Goal: Task Accomplishment & Management: Manage account settings

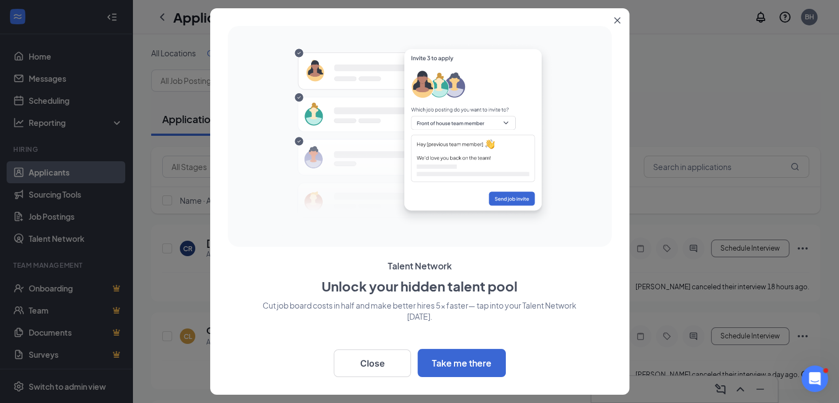
click at [618, 20] on icon "Close" at bounding box center [617, 21] width 6 height 6
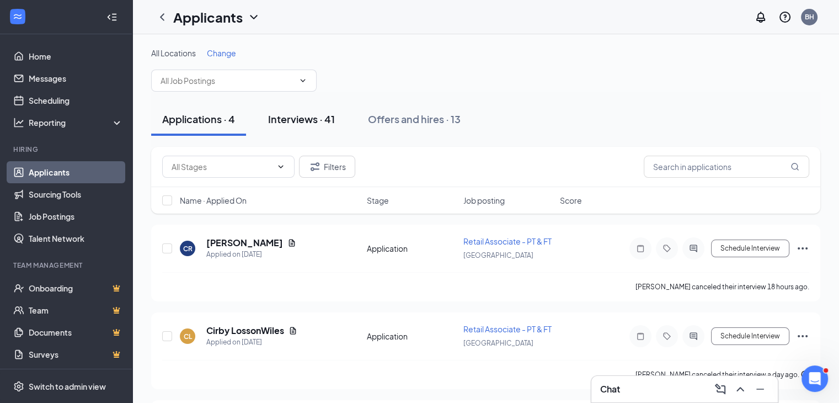
click at [300, 116] on div "Interviews · 41" at bounding box center [301, 119] width 67 height 14
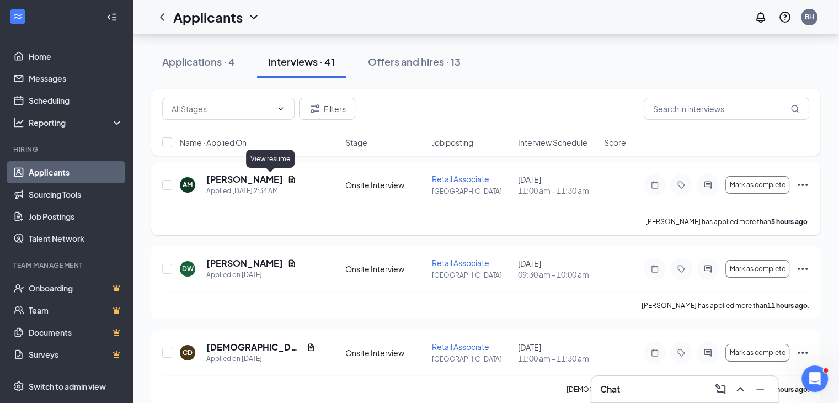
scroll to position [110, 0]
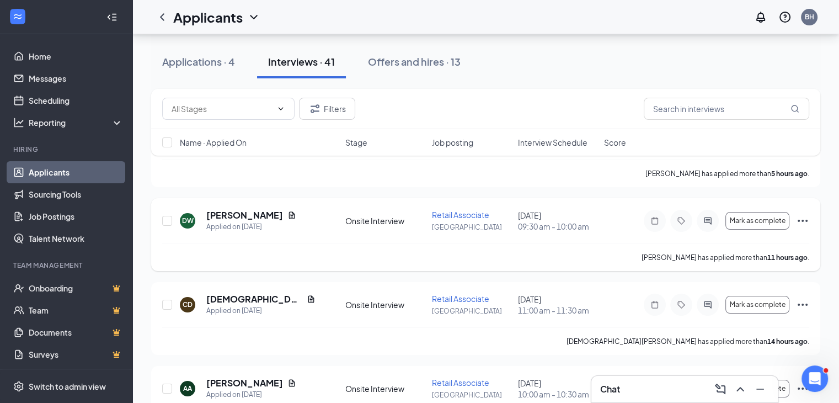
click at [802, 223] on icon "Ellipses" at bounding box center [802, 220] width 13 height 13
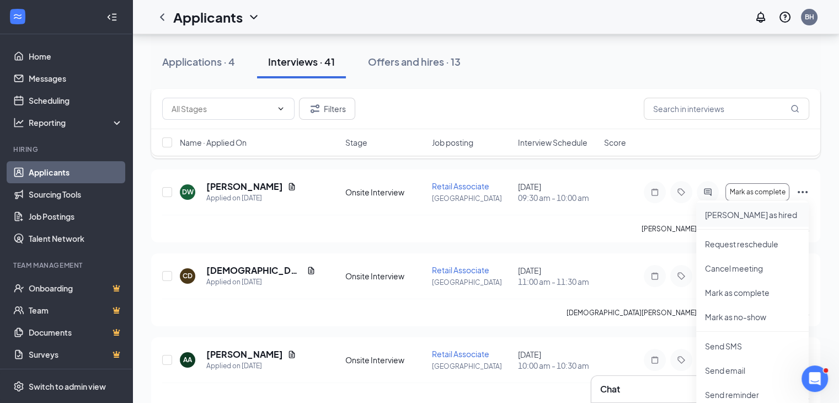
scroll to position [166, 0]
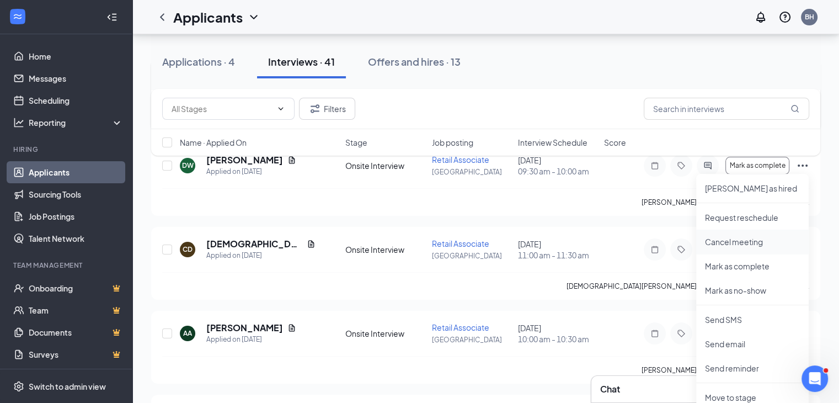
click at [743, 241] on p "Cancel meeting" at bounding box center [752, 241] width 95 height 11
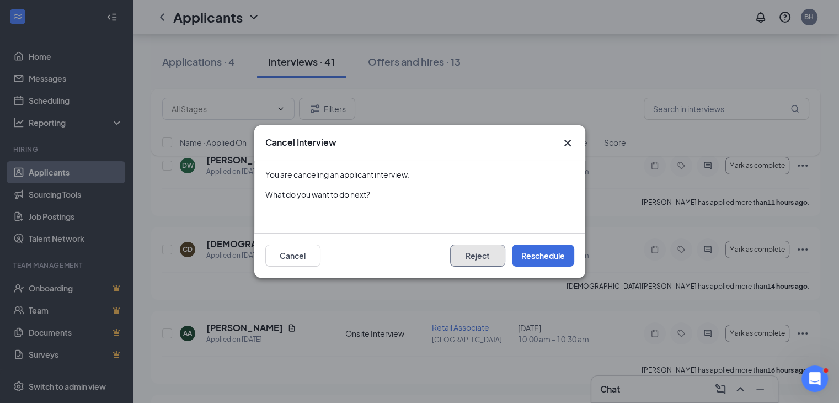
click at [495, 256] on button "Reject" at bounding box center [477, 255] width 55 height 22
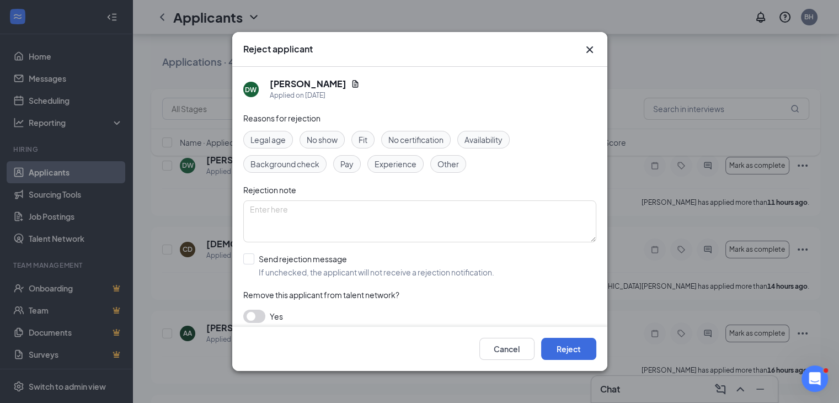
click at [438, 164] on span "Other" at bounding box center [449, 164] width 22 height 12
click at [578, 344] on button "Reject" at bounding box center [568, 349] width 55 height 22
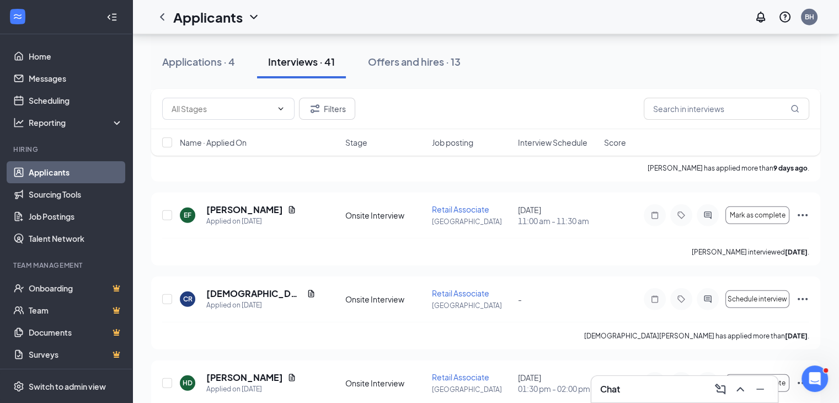
scroll to position [3196, 0]
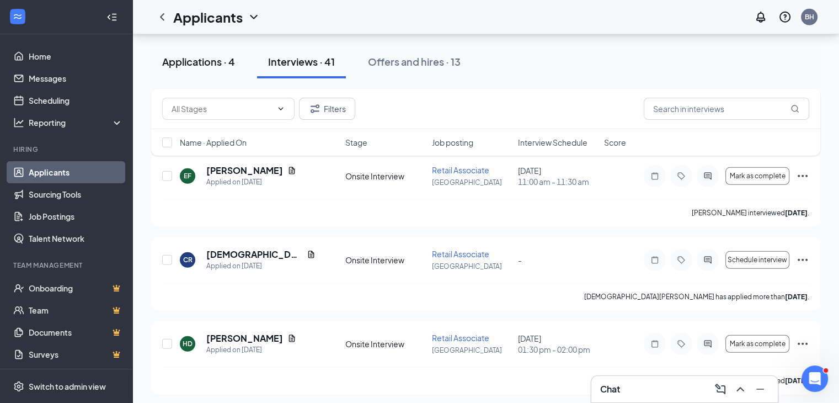
click at [196, 67] on div "Applications · 4" at bounding box center [198, 62] width 73 height 14
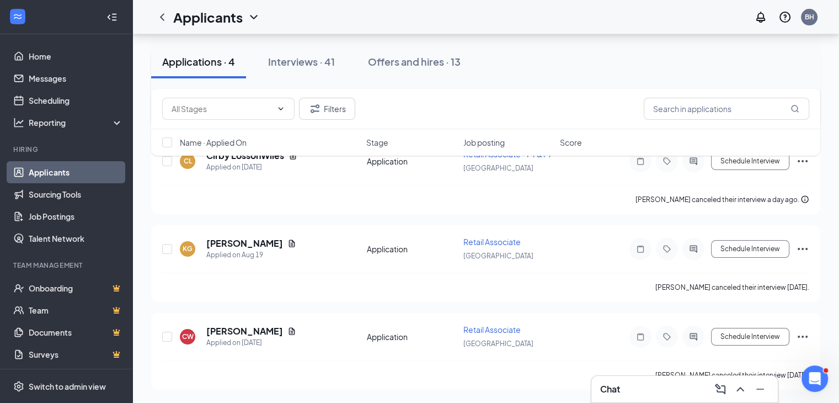
scroll to position [192, 0]
click at [290, 56] on div "Interviews · 41" at bounding box center [301, 62] width 67 height 14
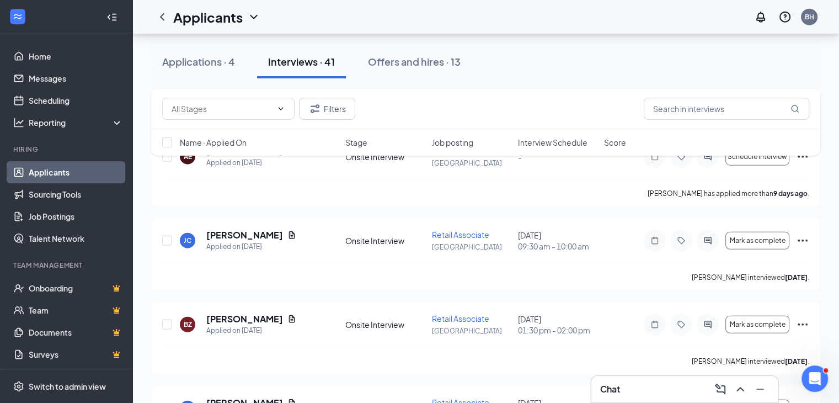
scroll to position [2754, 0]
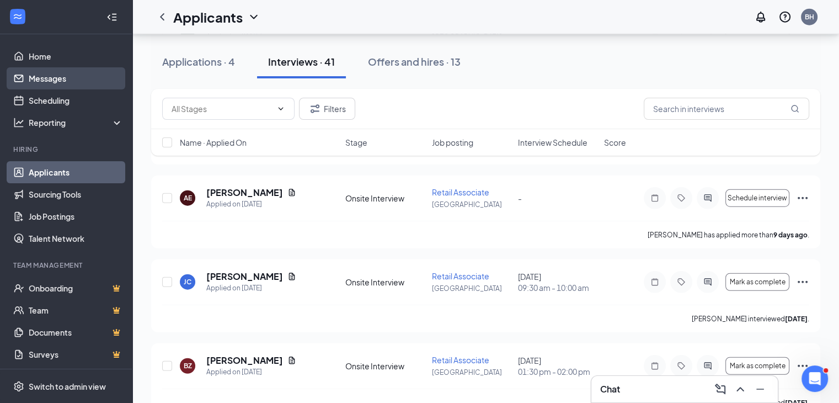
click at [59, 86] on link "Messages" at bounding box center [76, 78] width 94 height 22
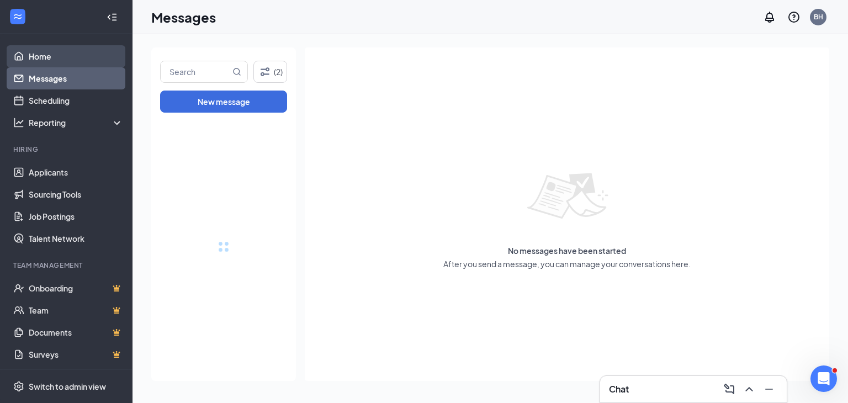
click at [54, 50] on link "Home" at bounding box center [76, 56] width 94 height 22
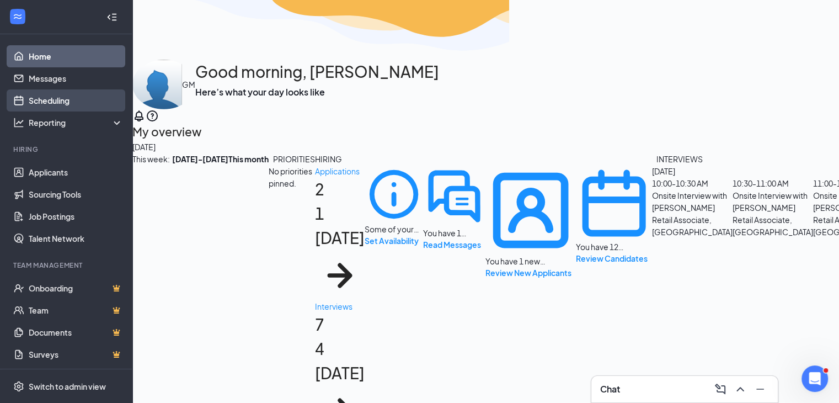
click at [53, 102] on link "Scheduling" at bounding box center [76, 100] width 94 height 22
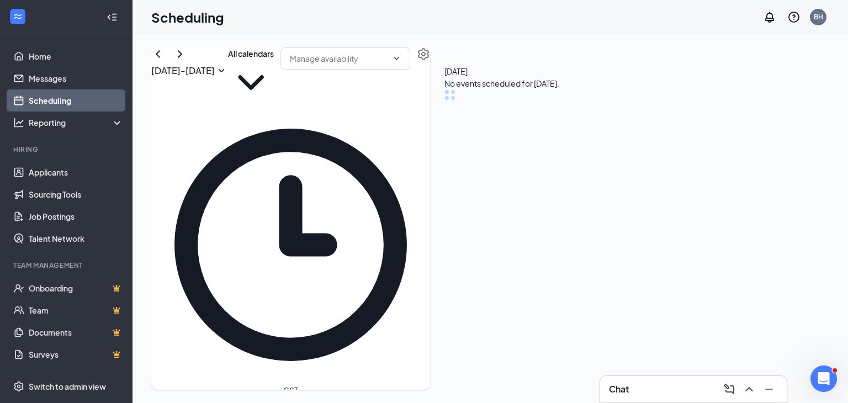
scroll to position [543, 0]
click at [164, 61] on icon "ChevronLeft" at bounding box center [157, 53] width 13 height 13
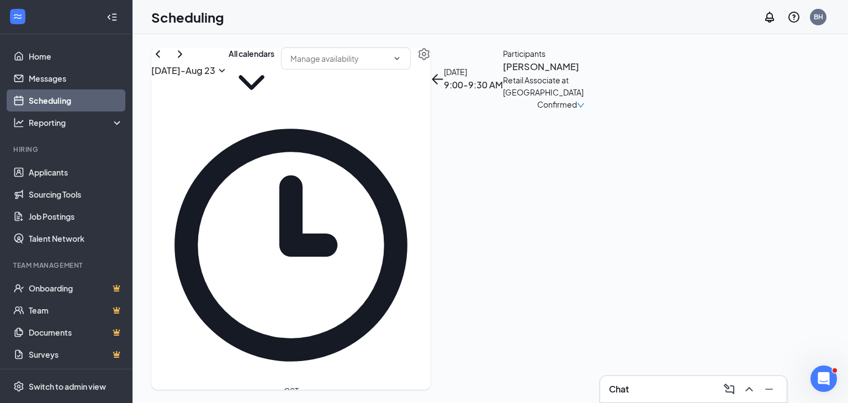
click at [619, 74] on h3 "[PERSON_NAME]" at bounding box center [561, 67] width 116 height 14
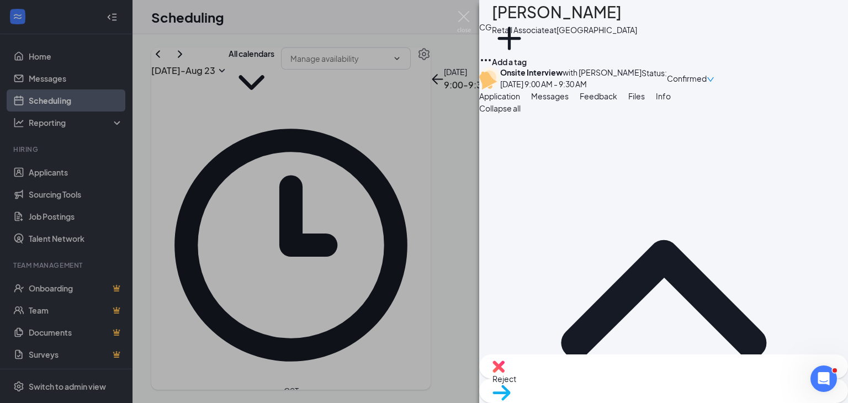
click at [492, 54] on icon "Ellipses" at bounding box center [485, 60] width 13 height 13
click at [724, 38] on link "View full application" at bounding box center [748, 35] width 71 height 12
click at [239, 257] on div "CG [PERSON_NAME] Retail Associate at [GEOGRAPHIC_DATA] Add a tag Onsite Intervi…" at bounding box center [424, 201] width 848 height 403
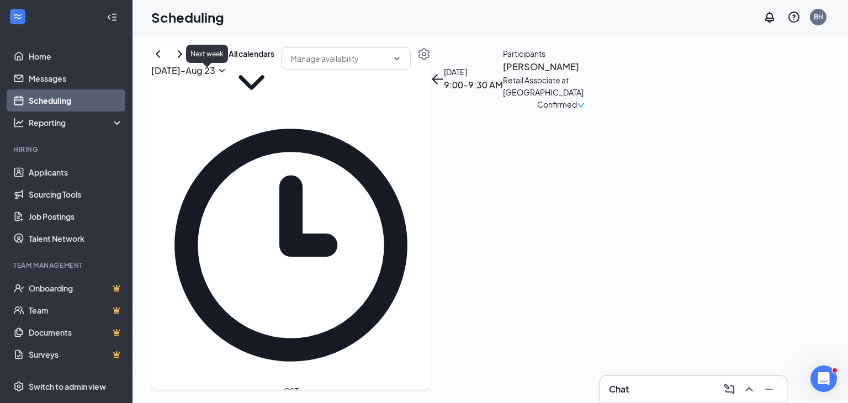
click at [187, 61] on icon "ChevronRight" at bounding box center [179, 53] width 13 height 13
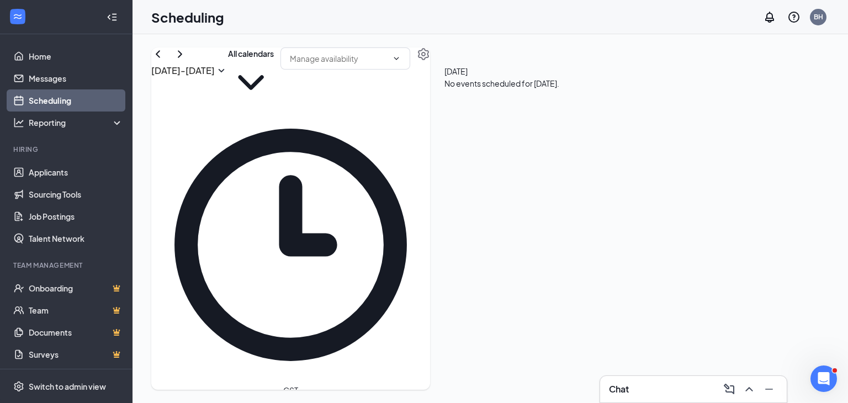
scroll to position [763, 0]
click at [542, 391] on span "1:00-1:30 PM" at bounding box center [551, 407] width 19 height 32
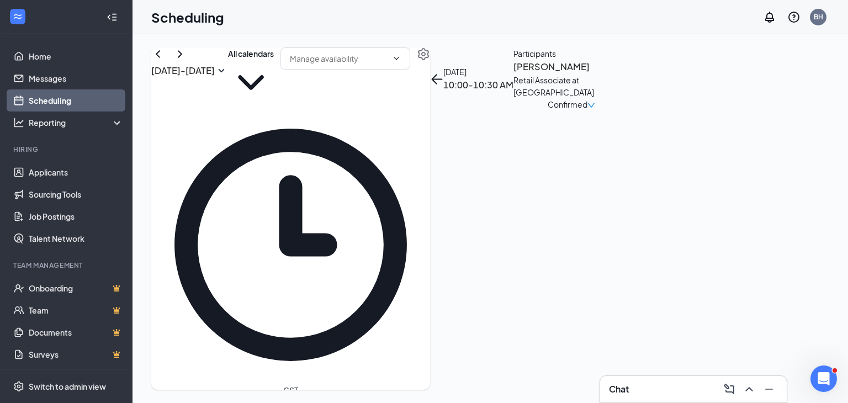
drag, startPoint x: 462, startPoint y: 215, endPoint x: 437, endPoint y: 171, distance: 51.7
click at [437, 278] on td at bounding box center [383, 284] width 407 height 13
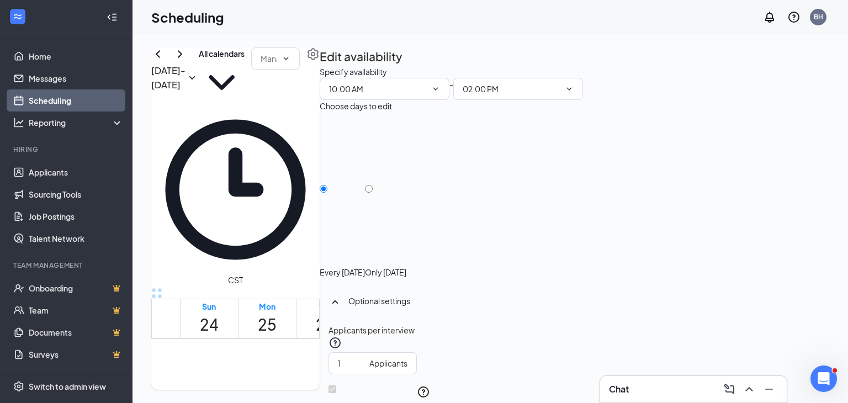
click at [501, 193] on td at bounding box center [383, 186] width 407 height 13
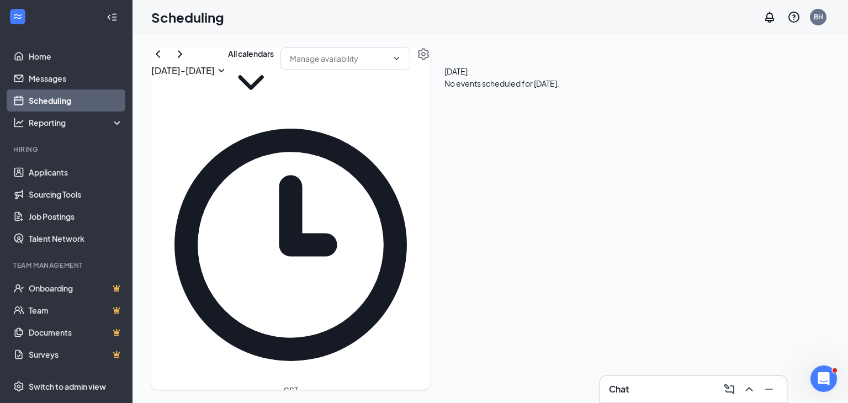
click at [587, 110] on span "Confirmed" at bounding box center [567, 104] width 40 height 12
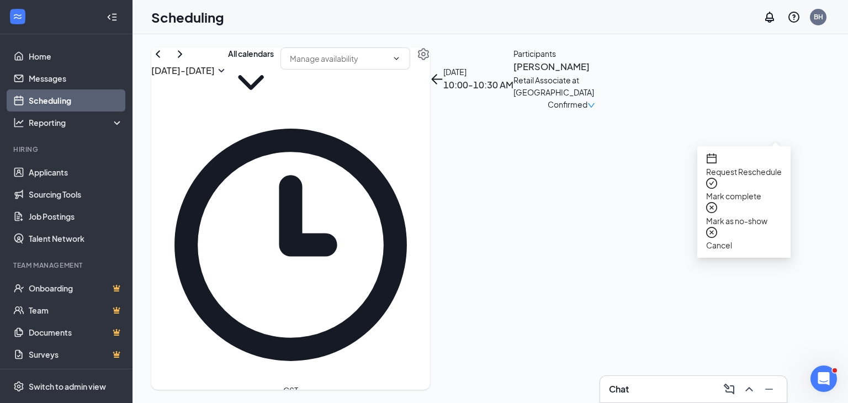
click at [759, 167] on span "Request Reschedule" at bounding box center [744, 172] width 76 height 12
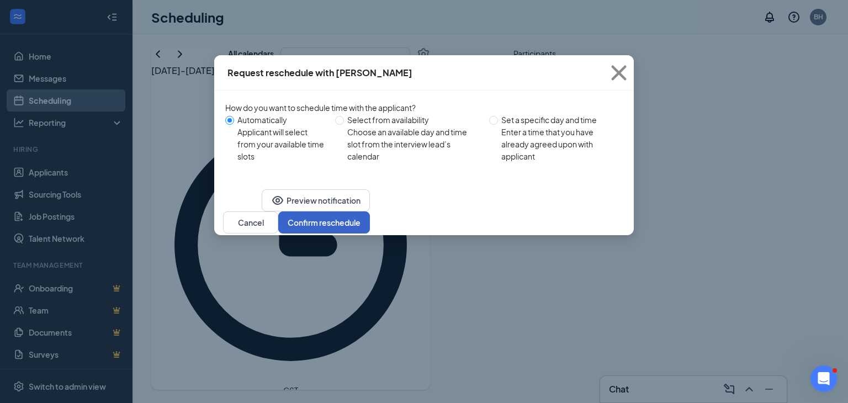
click at [370, 233] on button "Confirm reschedule" at bounding box center [324, 222] width 92 height 22
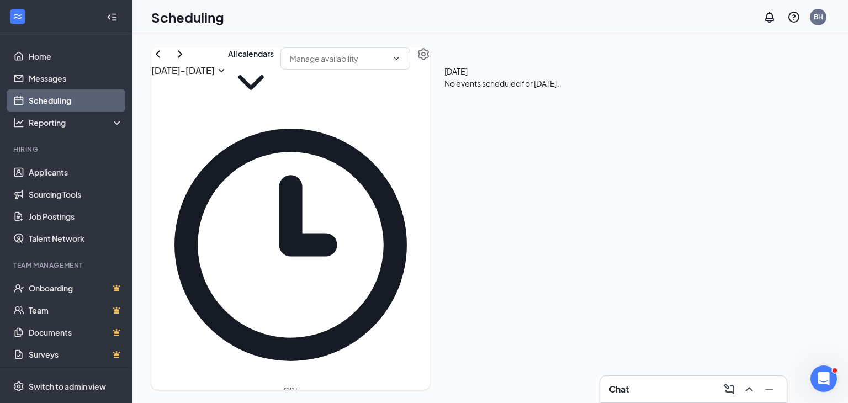
click at [629, 74] on h3 "[PERSON_NAME]" at bounding box center [571, 67] width 116 height 14
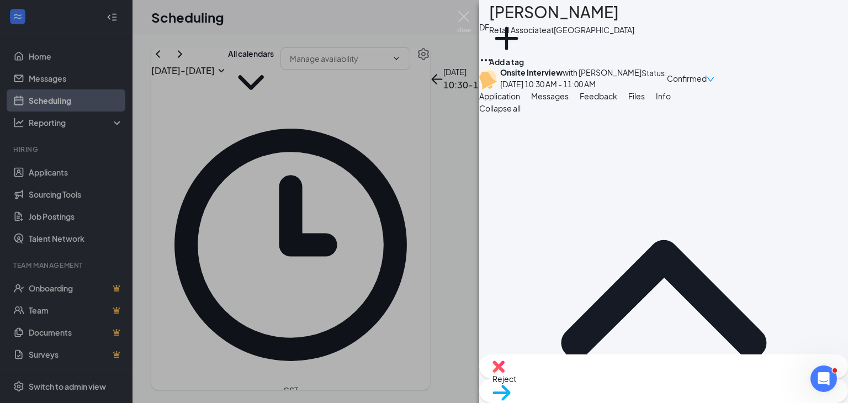
click at [461, 182] on div "[PERSON_NAME] Retail Associate at [GEOGRAPHIC_DATA] Add a tag Onsite Interview …" at bounding box center [424, 201] width 848 height 403
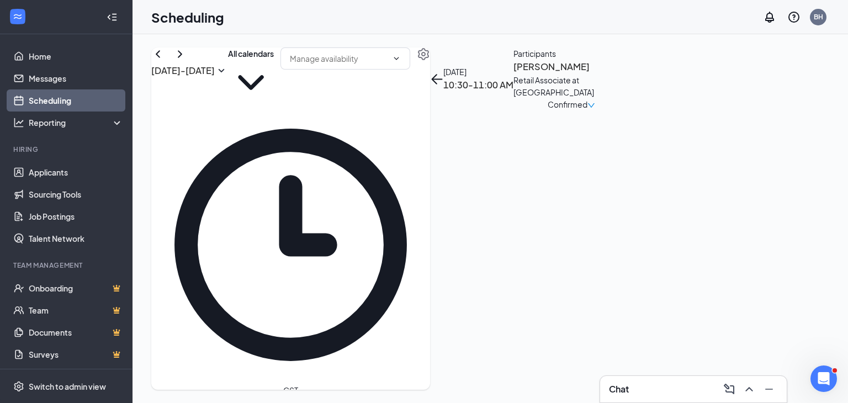
click at [587, 110] on span "Confirmed" at bounding box center [567, 104] width 40 height 12
click at [748, 166] on span "Request Reschedule" at bounding box center [744, 172] width 76 height 12
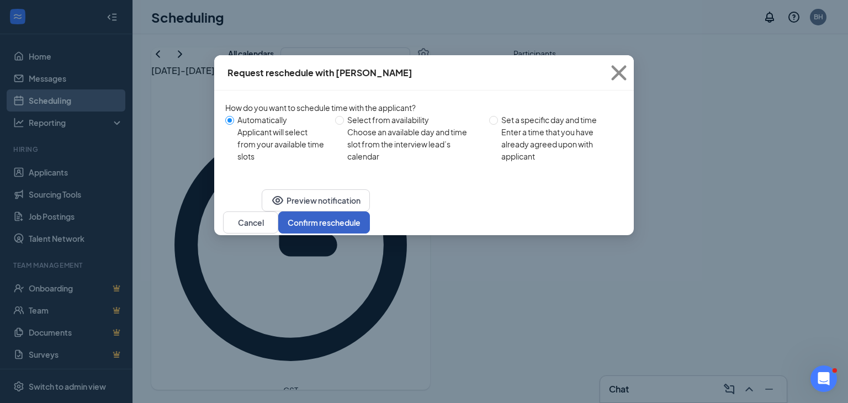
click at [370, 233] on button "Confirm reschedule" at bounding box center [324, 222] width 92 height 22
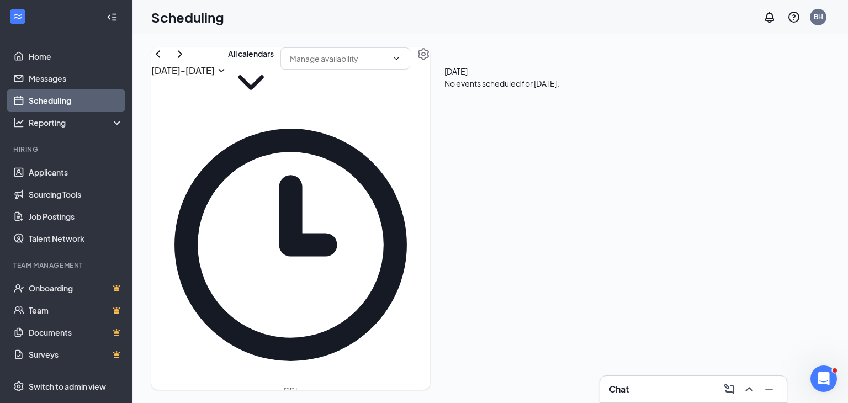
click at [587, 110] on span "Confirmed" at bounding box center [567, 104] width 40 height 12
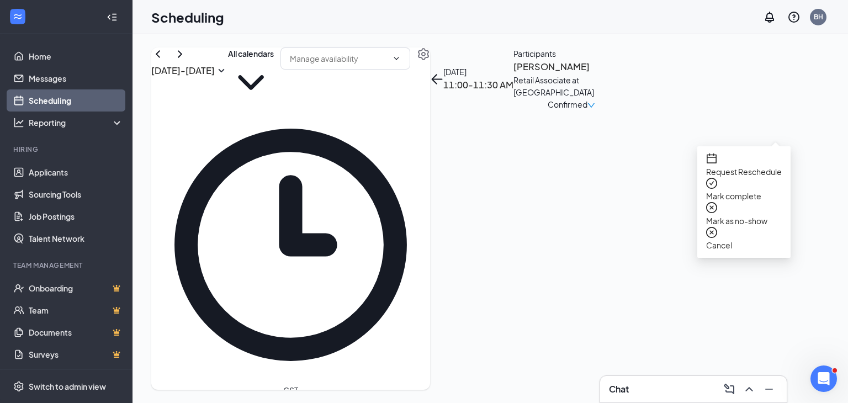
click at [767, 166] on span "Request Reschedule" at bounding box center [744, 172] width 76 height 12
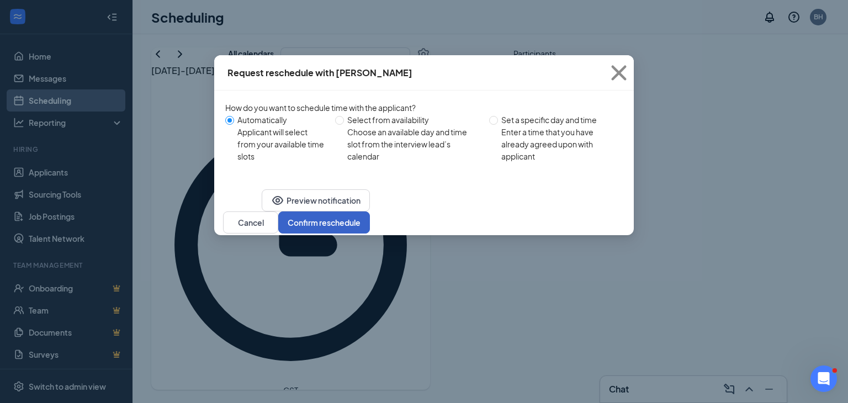
click at [370, 233] on button "Confirm reschedule" at bounding box center [324, 222] width 92 height 22
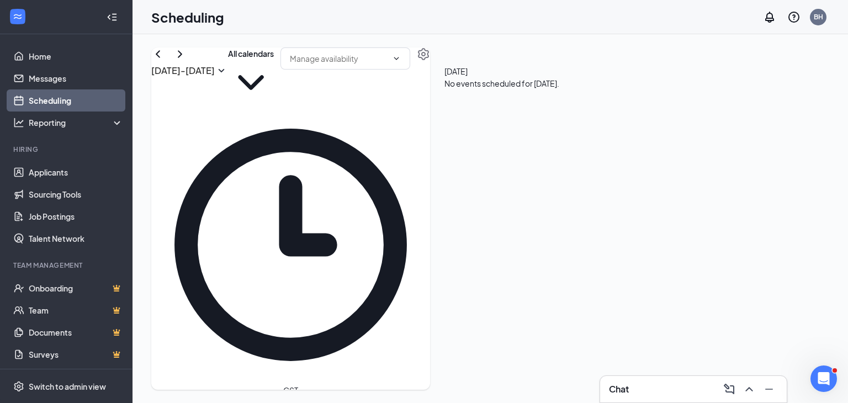
click at [603, 110] on span "Confirmed" at bounding box center [583, 104] width 40 height 12
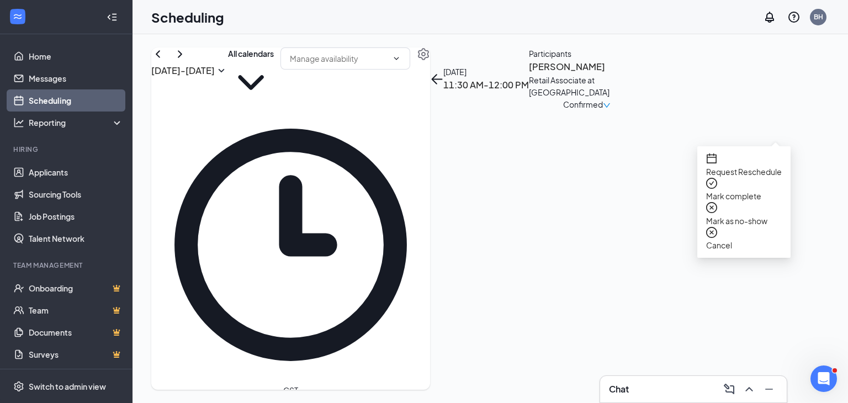
click at [748, 167] on span "Request Reschedule" at bounding box center [744, 172] width 76 height 12
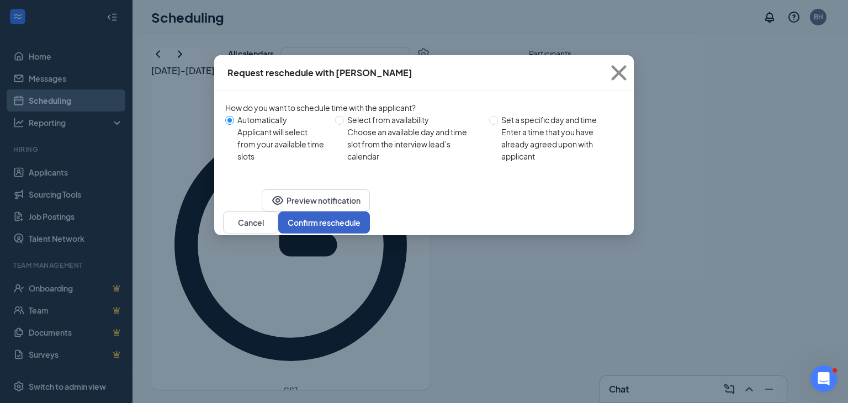
click at [370, 233] on button "Confirm reschedule" at bounding box center [324, 222] width 92 height 22
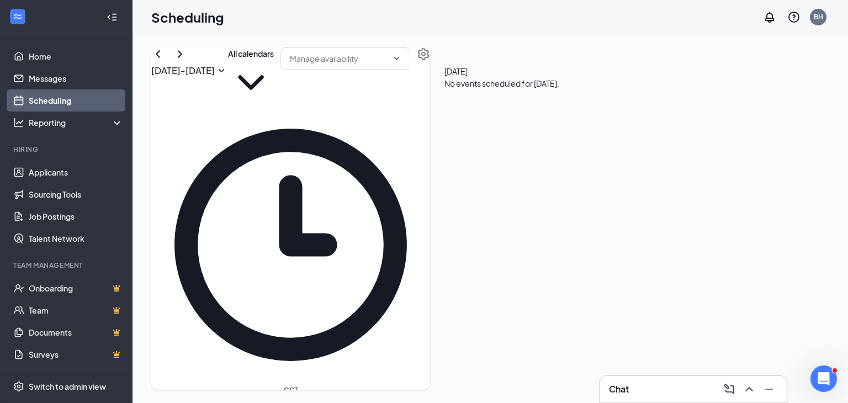
scroll to position [763, 0]
click at [587, 110] on span "Confirmed" at bounding box center [567, 104] width 40 height 12
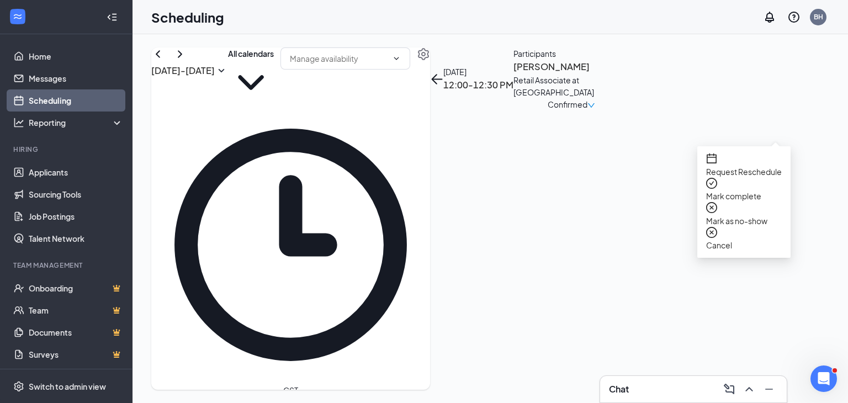
click at [747, 166] on span "Request Reschedule" at bounding box center [744, 172] width 76 height 12
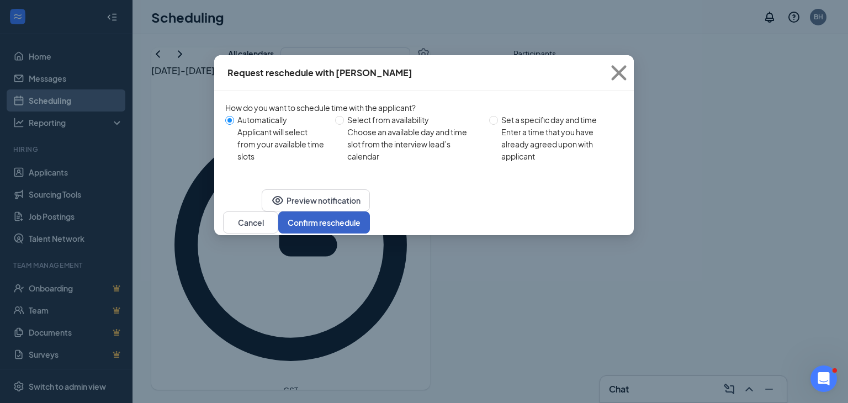
click at [370, 233] on button "Confirm reschedule" at bounding box center [324, 222] width 92 height 22
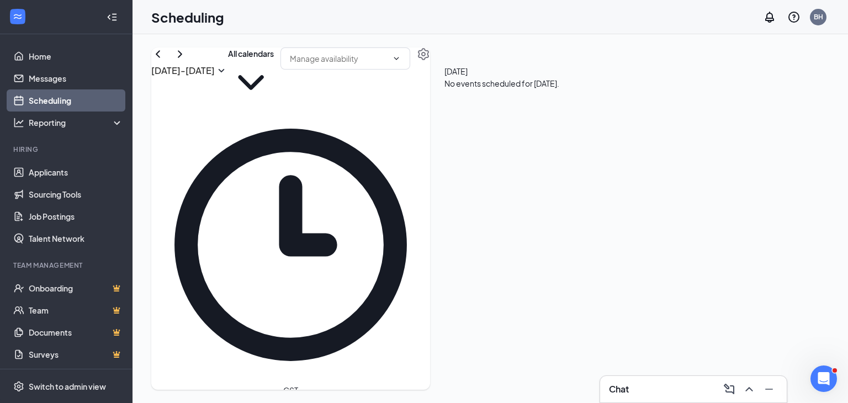
click at [576, 110] on span "Confirmed" at bounding box center [556, 104] width 40 height 12
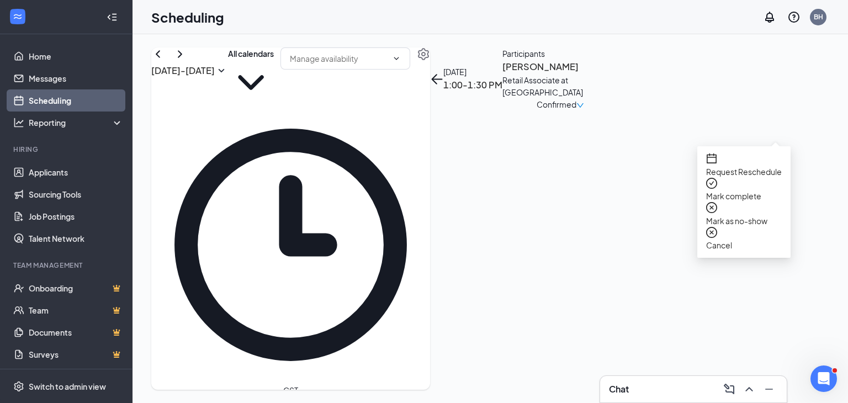
click at [764, 166] on span "Request Reschedule" at bounding box center [744, 172] width 76 height 12
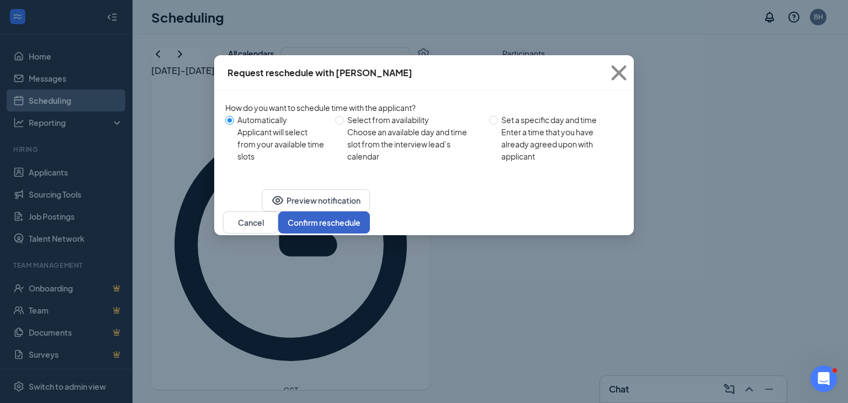
click at [370, 233] on button "Confirm reschedule" at bounding box center [324, 222] width 92 height 22
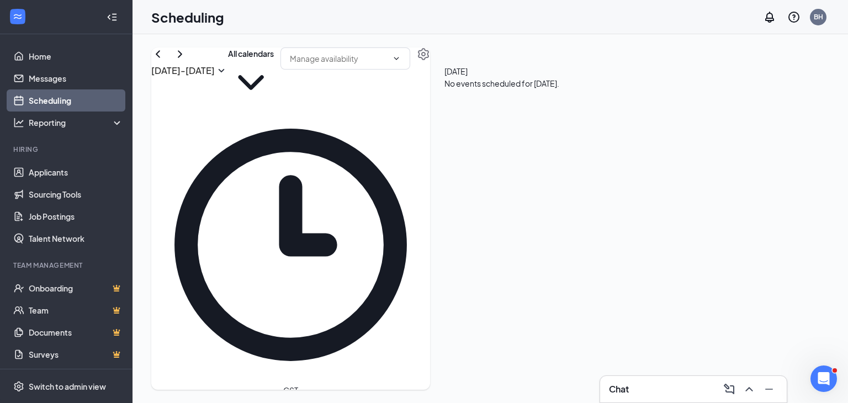
click at [467, 393] on div at bounding box center [467, 403] width 0 height 20
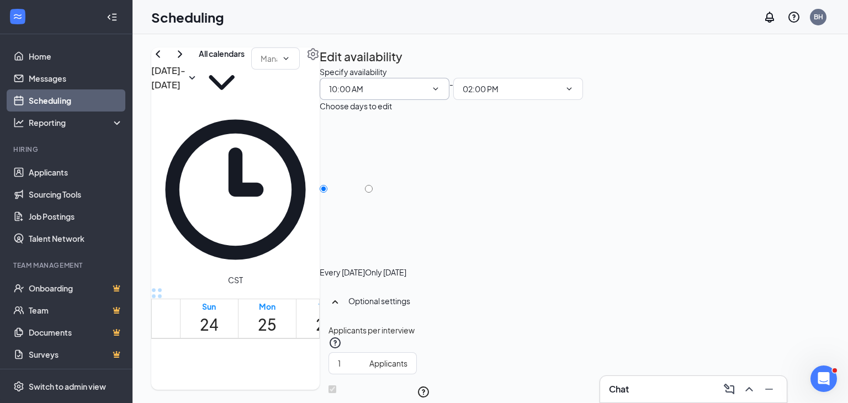
click at [440, 93] on icon "ChevronDown" at bounding box center [435, 88] width 9 height 9
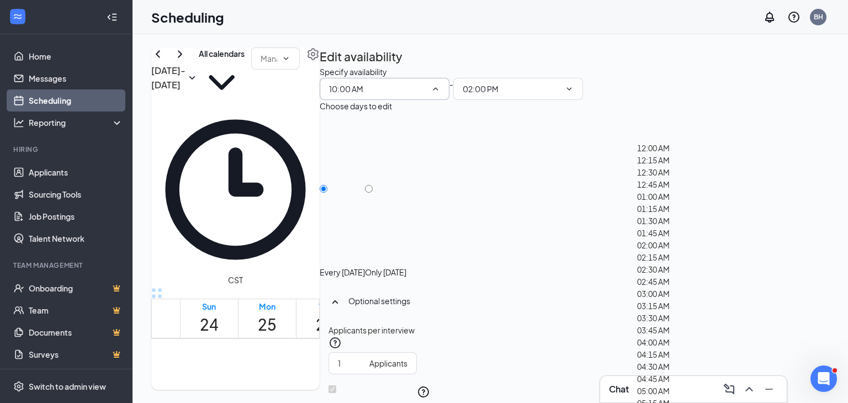
click at [759, 150] on div "Specify availability 10:00 AM - 02:00 PM Choose days to edit Every [DATE] Only …" at bounding box center [574, 314] width 509 height 497
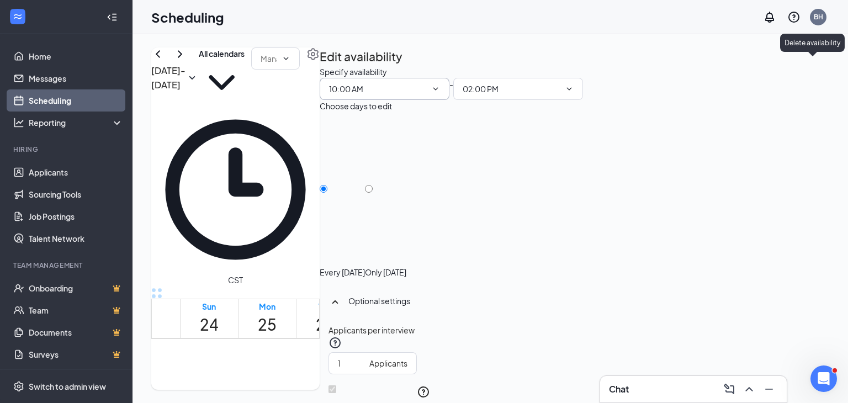
click at [320, 66] on icon "TrashOutline" at bounding box center [320, 66] width 0 height 0
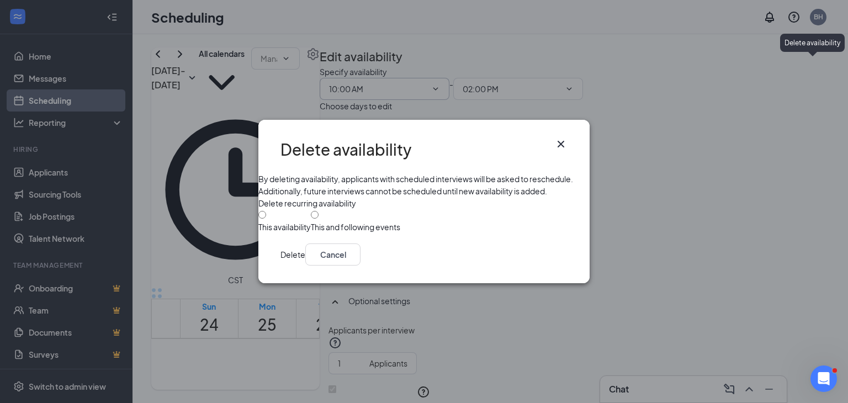
click at [307, 221] on div "This availability" at bounding box center [284, 226] width 52 height 11
click at [266, 219] on input "This availability" at bounding box center [262, 215] width 8 height 8
radio input "true"
click at [305, 265] on button "Delete" at bounding box center [292, 254] width 25 height 22
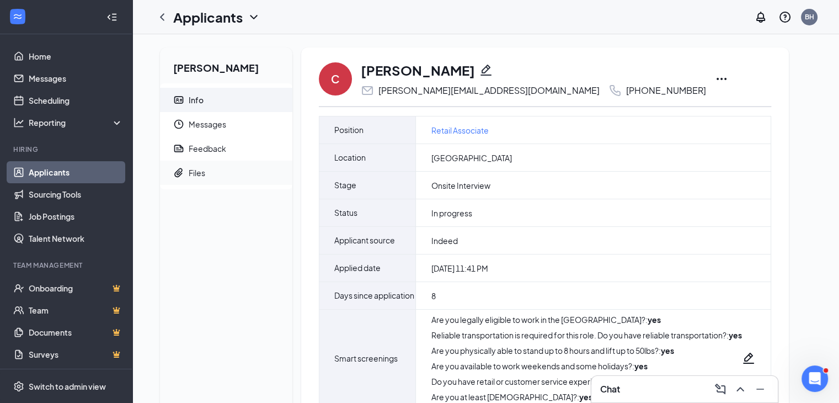
click at [174, 168] on icon "Paperclip" at bounding box center [178, 172] width 11 height 11
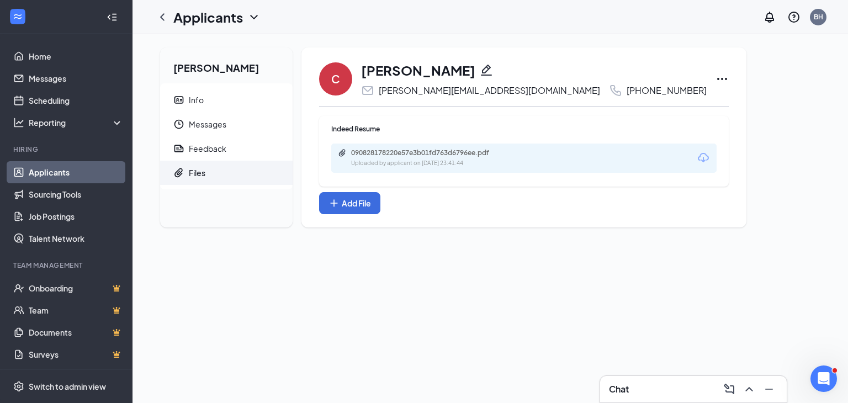
click at [696, 155] on icon "Download" at bounding box center [702, 157] width 13 height 13
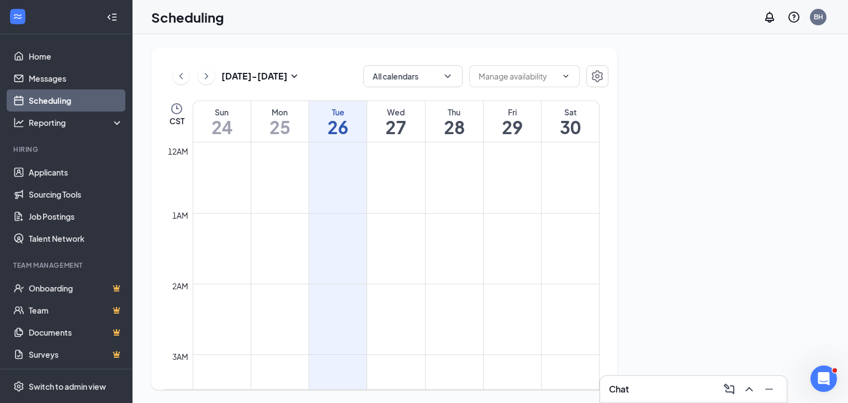
scroll to position [543, 0]
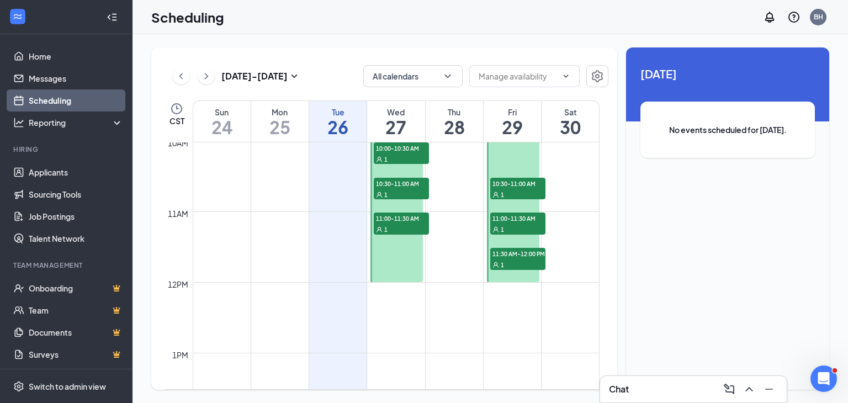
scroll to position [211, 0]
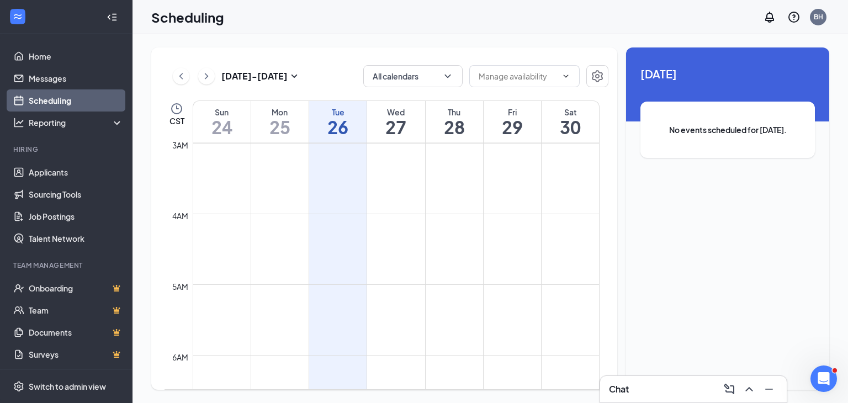
click at [208, 80] on icon "ChevronRight" at bounding box center [206, 76] width 11 height 13
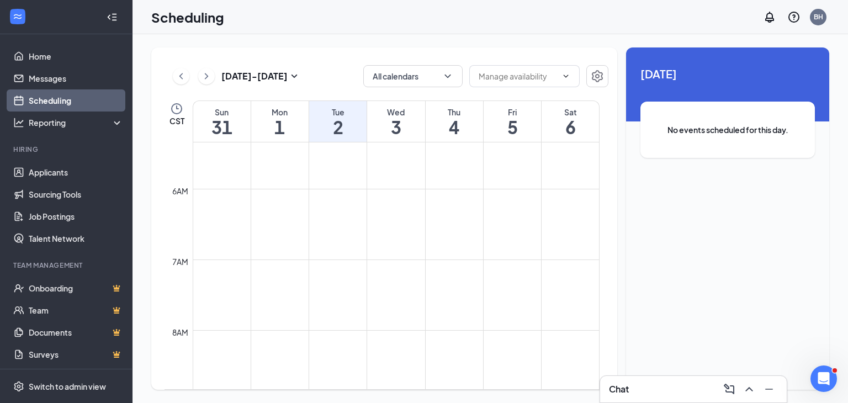
scroll to position [497, 0]
click at [437, 310] on td at bounding box center [396, 308] width 407 height 18
drag, startPoint x: 439, startPoint y: 288, endPoint x: 466, endPoint y: 329, distance: 49.1
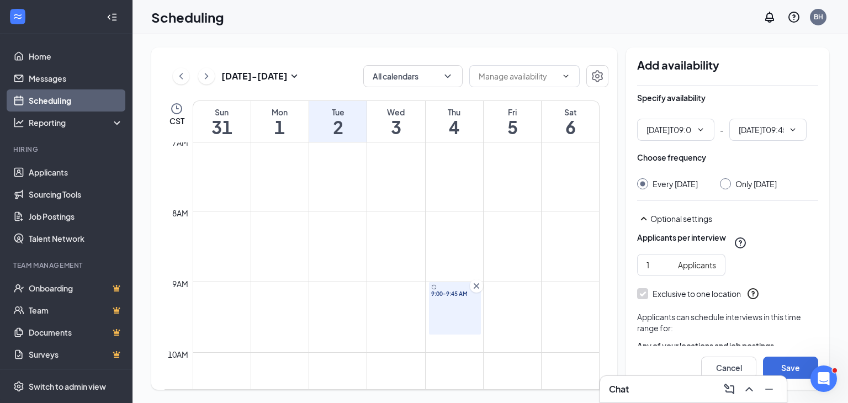
type input "09:00 AM"
type input "09:45 AM"
click at [791, 126] on icon "ChevronDown" at bounding box center [792, 129] width 9 height 9
click at [702, 129] on icon "ChevronDown" at bounding box center [700, 129] width 5 height 3
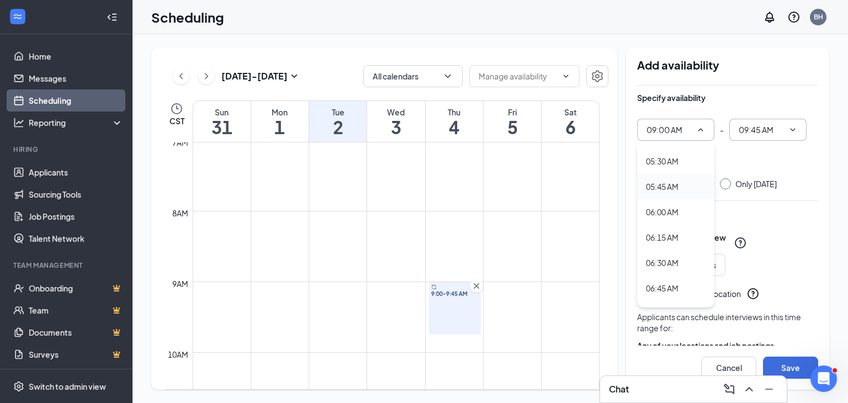
scroll to position [938, 0]
click at [676, 182] on div "09:30 AM" at bounding box center [662, 181] width 33 height 12
type input "09:30 AM"
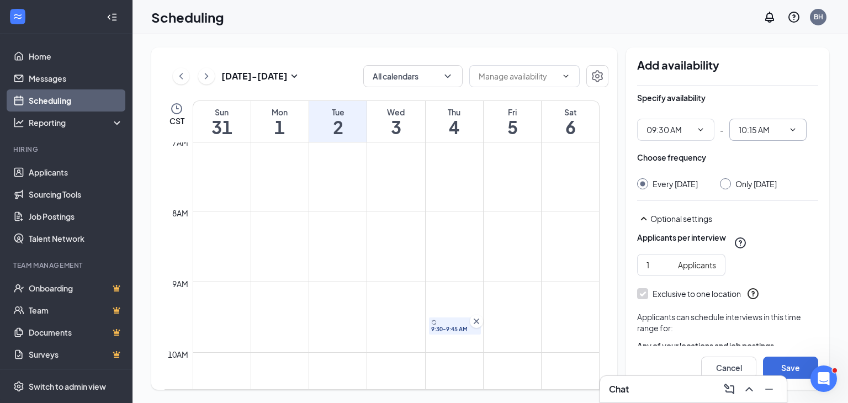
click at [790, 131] on icon "ChevronDown" at bounding box center [792, 129] width 9 height 9
click at [759, 234] on div "01:30 PM" at bounding box center [753, 231] width 33 height 12
type input "01:30 PM"
click at [785, 365] on button "Save" at bounding box center [790, 368] width 55 height 22
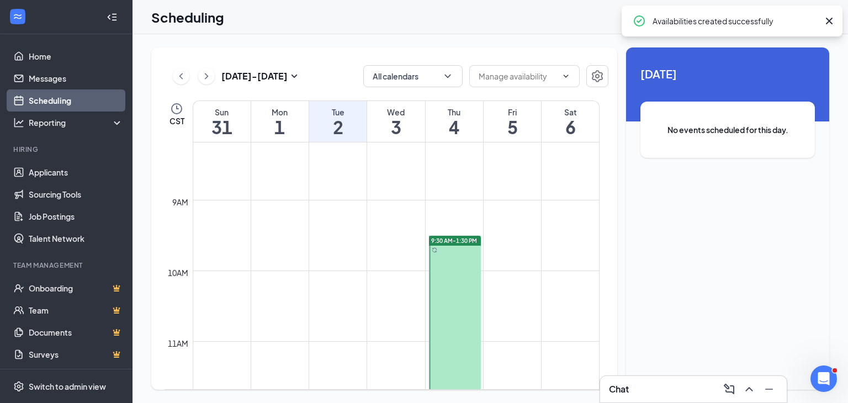
scroll to position [662, 0]
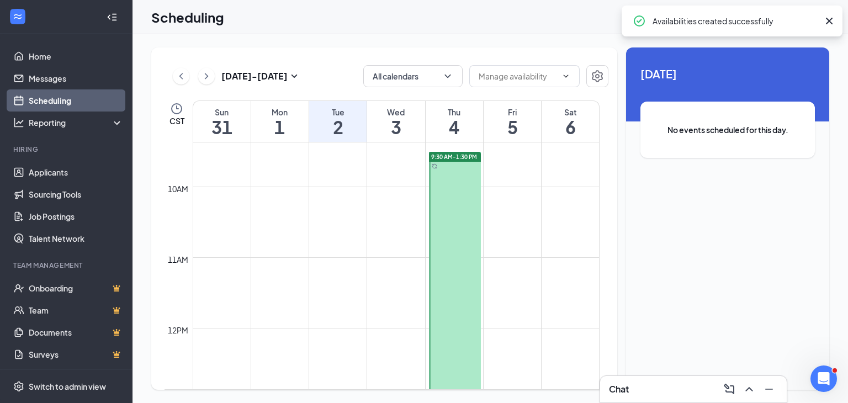
click at [389, 157] on td at bounding box center [396, 160] width 407 height 18
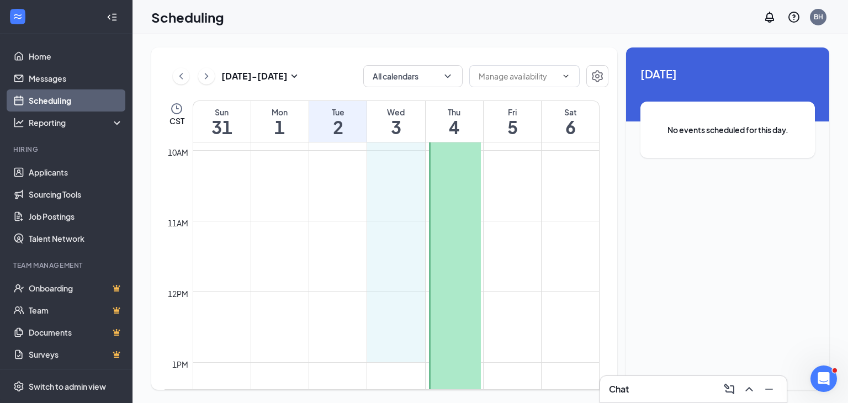
scroll to position [699, 0]
drag, startPoint x: 389, startPoint y: 154, endPoint x: 399, endPoint y: 277, distance: 123.5
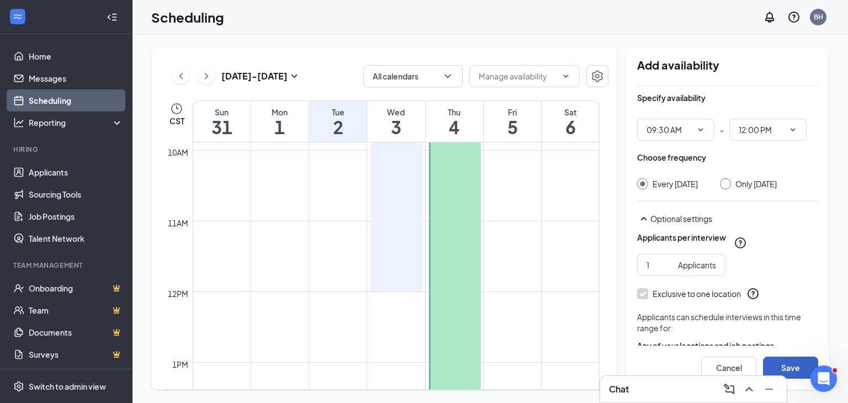
click at [777, 361] on button "Save" at bounding box center [790, 368] width 55 height 22
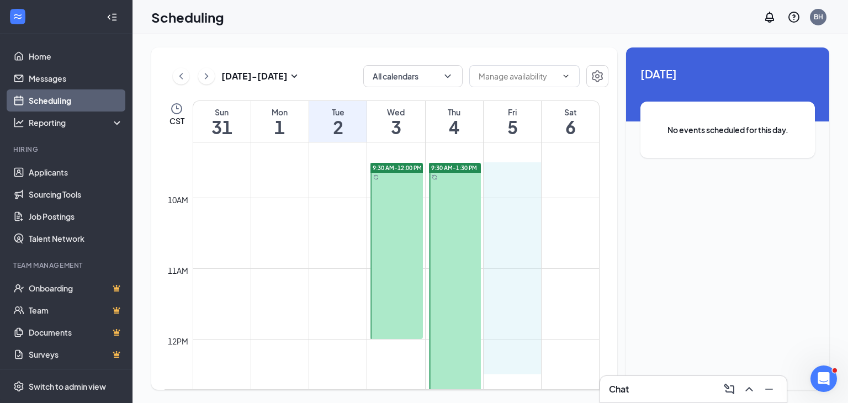
scroll to position [651, 0]
drag, startPoint x: 497, startPoint y: 288, endPoint x: 517, endPoint y: 329, distance: 45.9
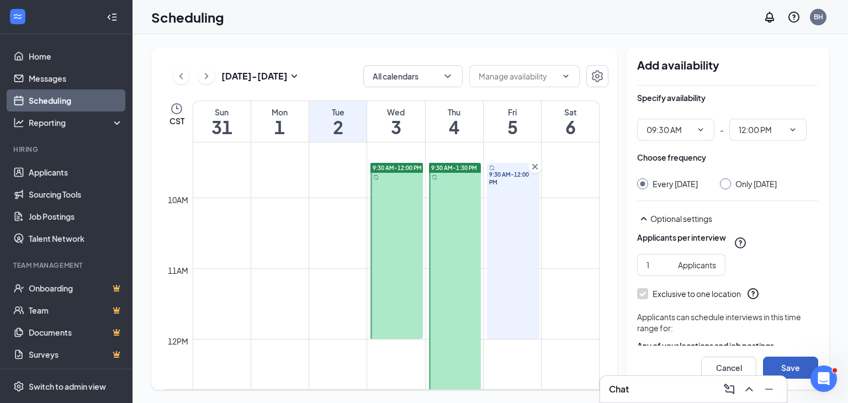
click at [785, 363] on button "Save" at bounding box center [790, 368] width 55 height 22
